Goal: Information Seeking & Learning: Learn about a topic

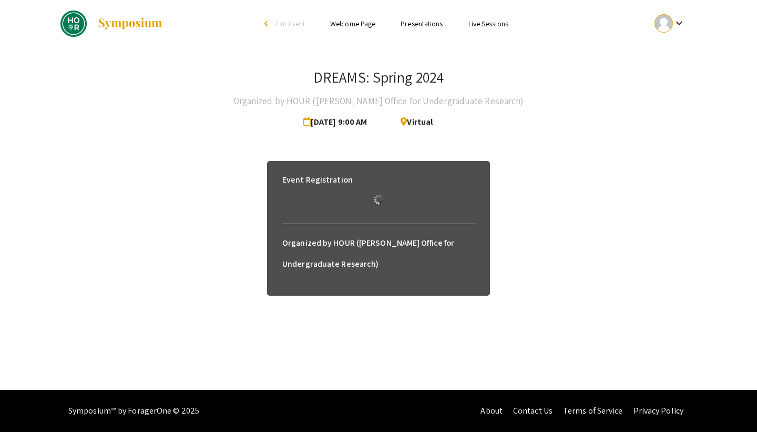
click at [423, 23] on link "Presentations" at bounding box center [422, 23] width 42 height 9
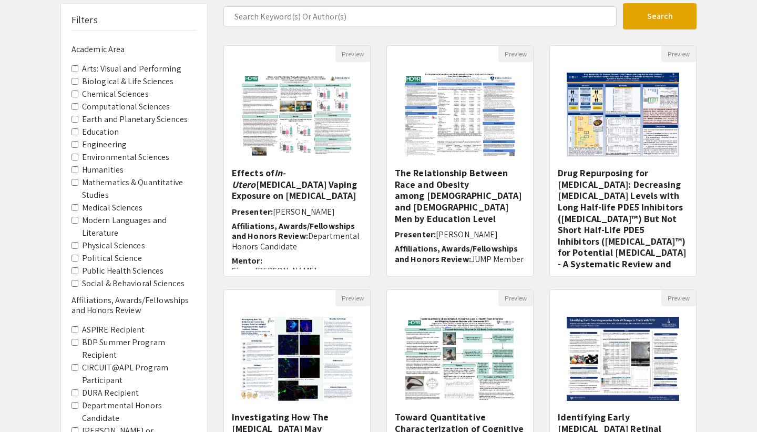
scroll to position [78, 0]
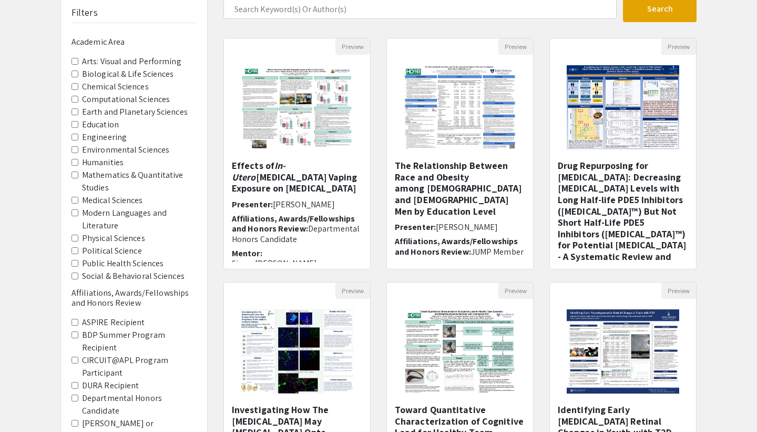
click at [104, 200] on label "Medical Sciences" at bounding box center [112, 200] width 61 height 13
click at [78, 200] on Sciences "Medical Sciences" at bounding box center [74, 200] width 7 height 7
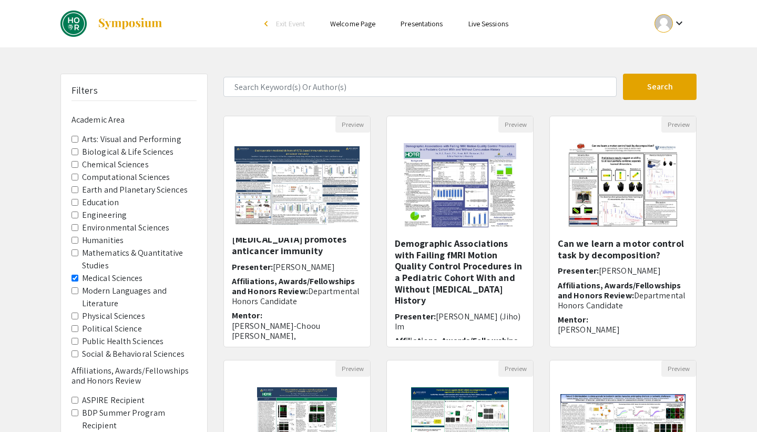
scroll to position [182, 0]
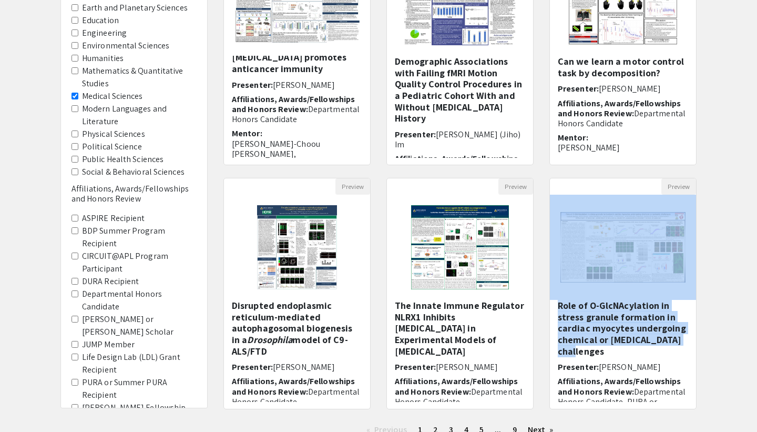
drag, startPoint x: 727, startPoint y: 302, endPoint x: 727, endPoint y: 367, distance: 65.2
click at [727, 367] on div "Filters Academic Area Arts: Visual and Performing Biological & Life Sciences Ch…" at bounding box center [378, 169] width 757 height 555
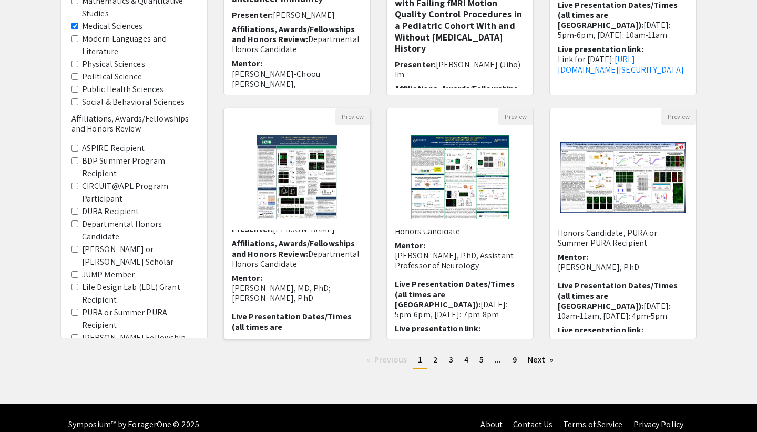
scroll to position [77, 0]
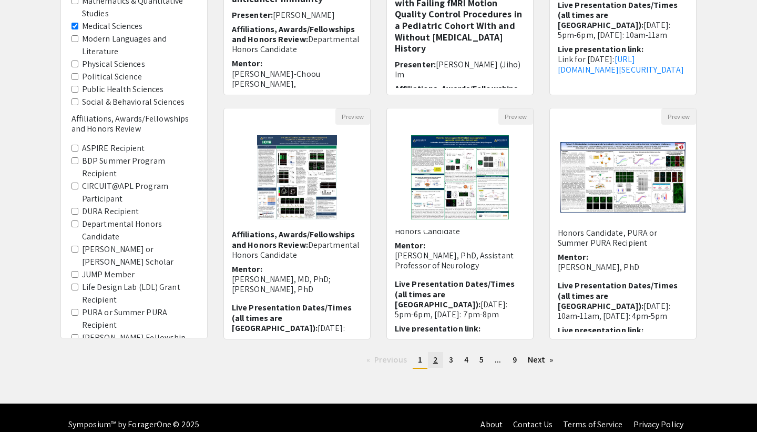
click at [439, 362] on link "page 2" at bounding box center [435, 360] width 15 height 16
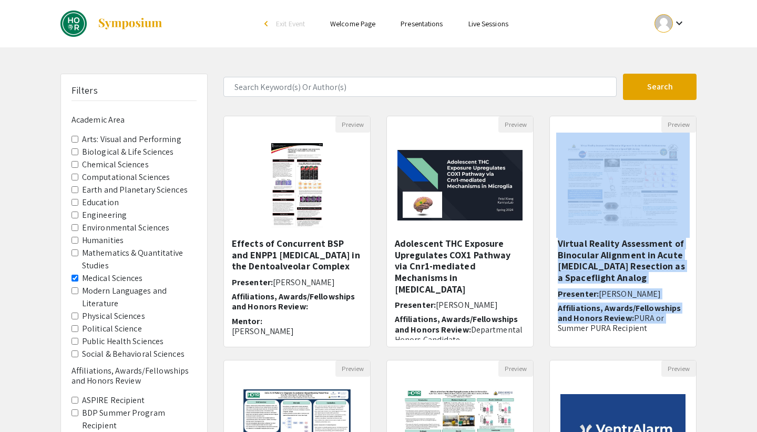
drag, startPoint x: 724, startPoint y: 187, endPoint x: 724, endPoint y: 327, distance: 140.3
click at [724, 327] on div "Filters Academic Area Arts: Visual and Performing Biological & Life Sciences Ch…" at bounding box center [378, 351] width 757 height 555
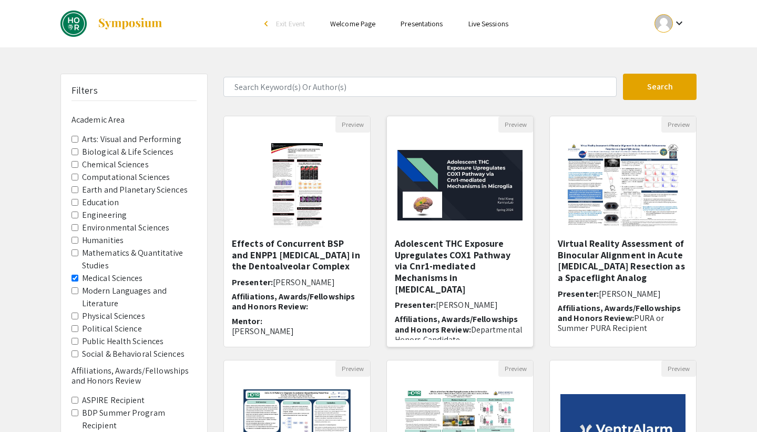
click at [497, 325] on h6 "Affiliations, Awards/Fellowships and Honors Review: Departmental Honors Candida…" at bounding box center [460, 329] width 130 height 30
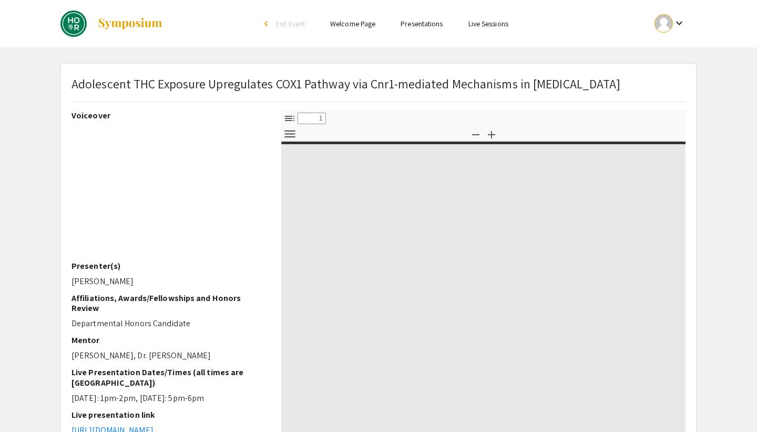
select select "custom"
type input "0"
select select "custom"
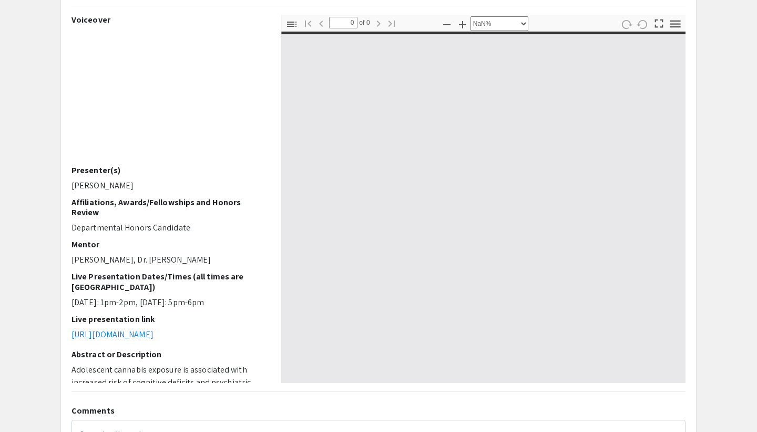
scroll to position [104, 0]
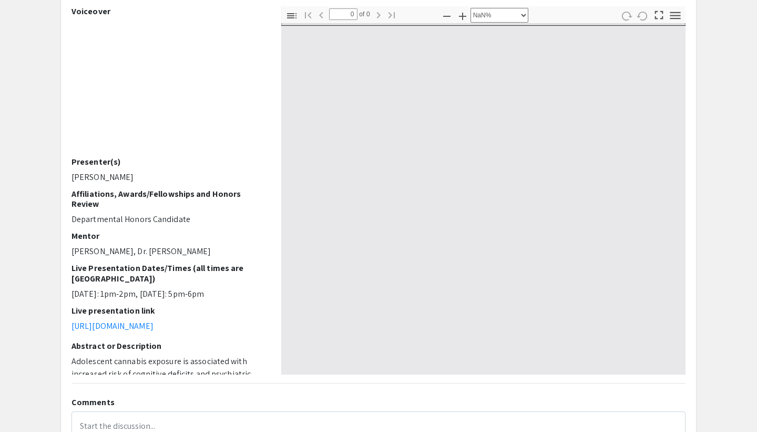
type input "1"
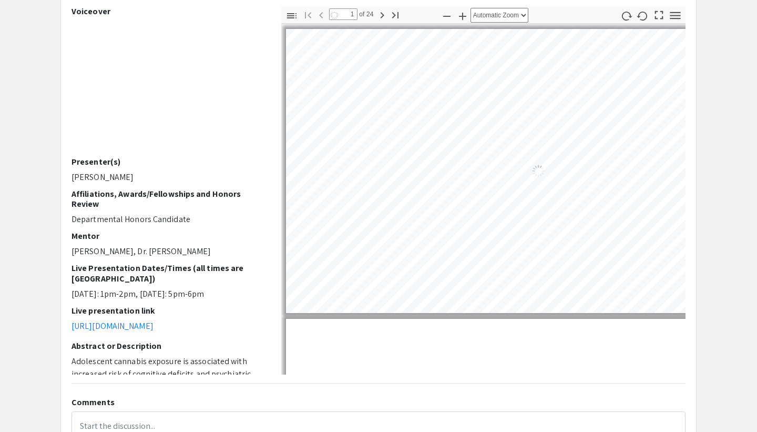
select select "auto"
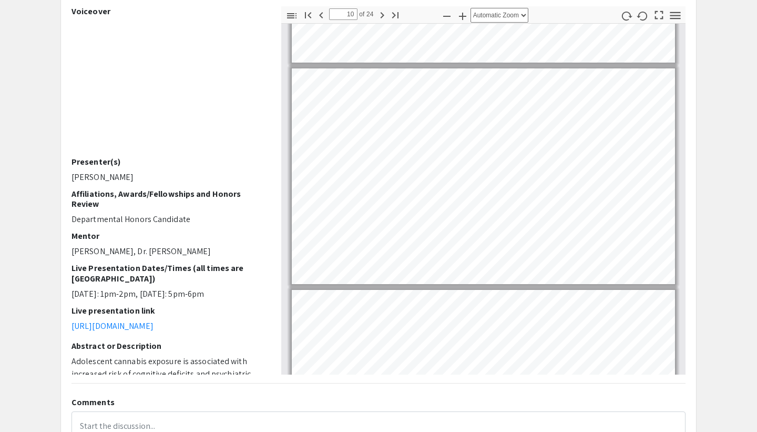
scroll to position [1956, 0]
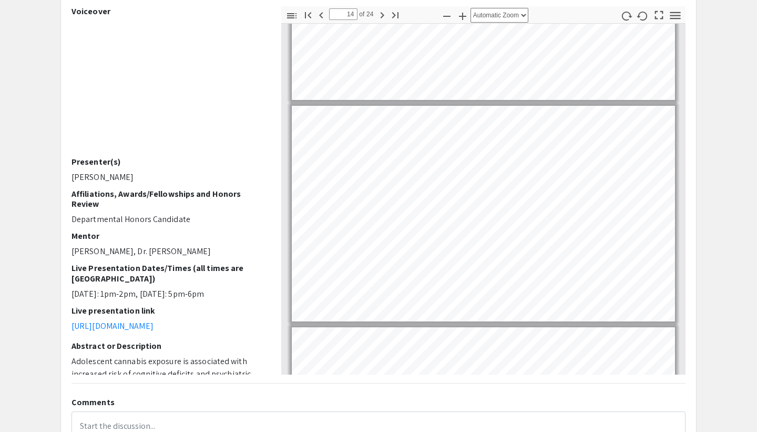
click at [476, 105] on div "Page 14" at bounding box center [483, 213] width 393 height 225
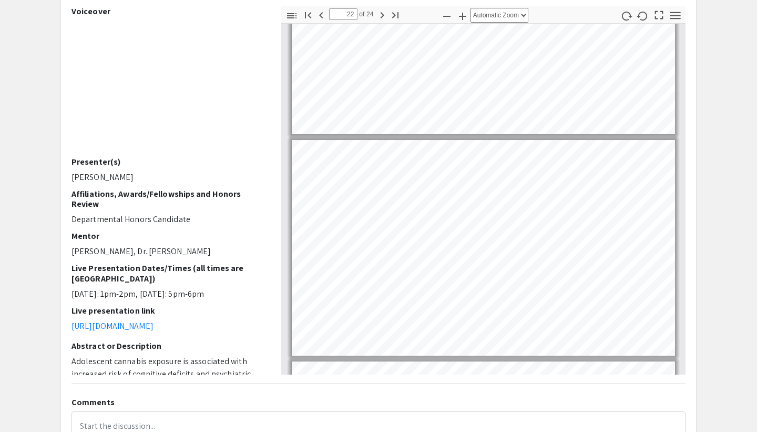
scroll to position [4538, 0]
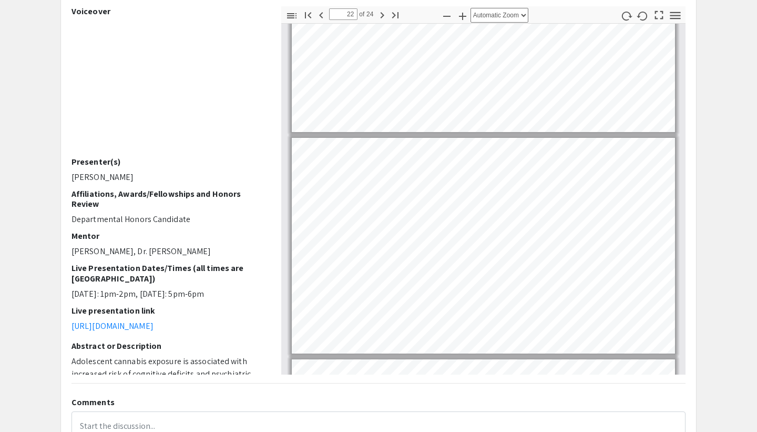
type input "21"
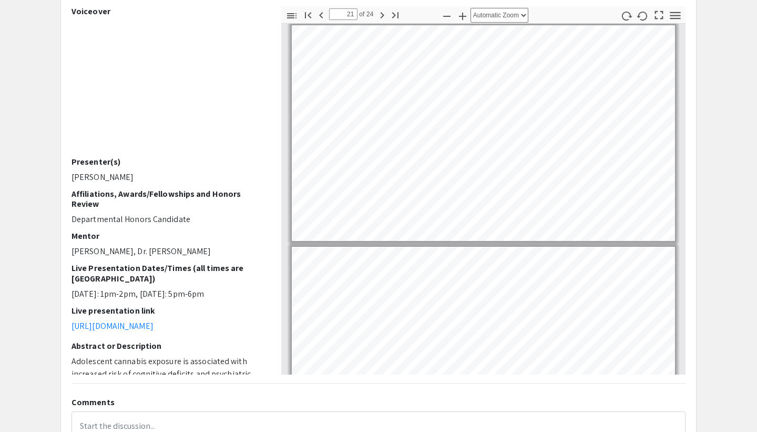
scroll to position [4334, 0]
